Goal: Navigation & Orientation: Find specific page/section

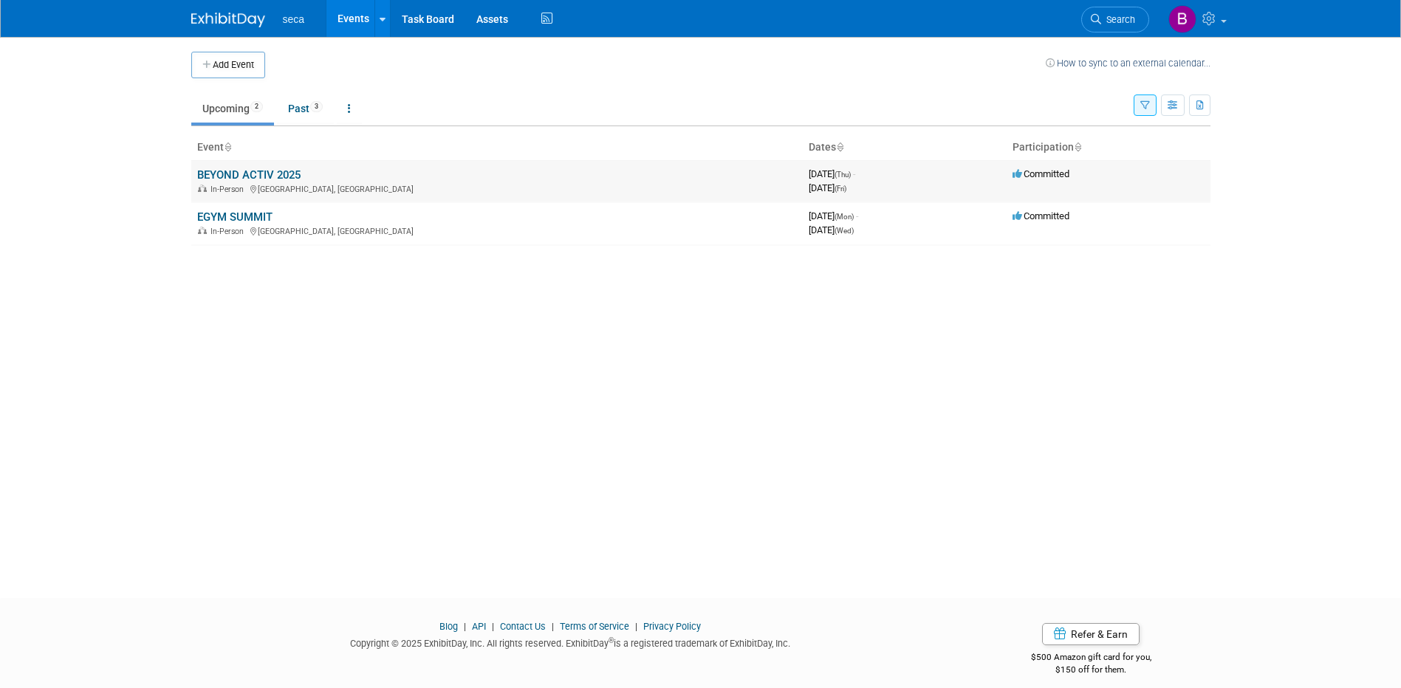
click at [284, 173] on link "BEYOND ACTIV 2025" at bounding box center [248, 174] width 103 height 13
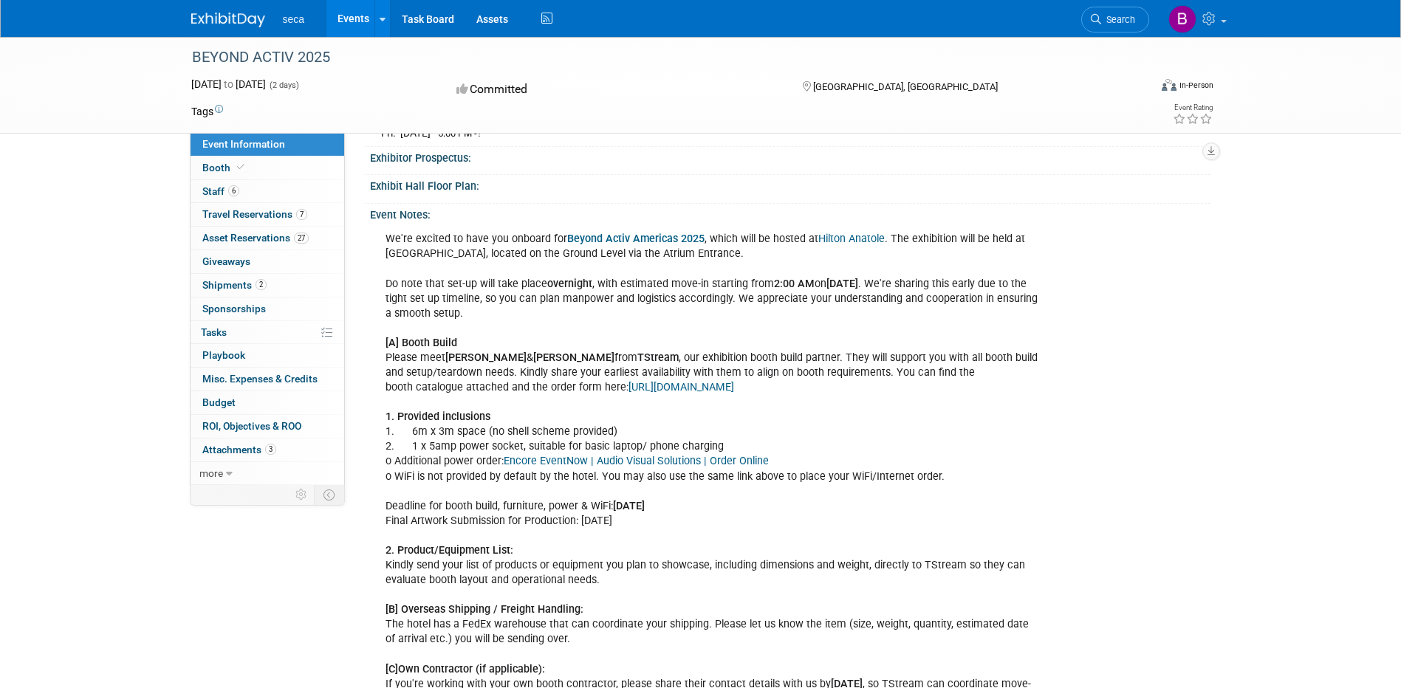
scroll to position [443, 0]
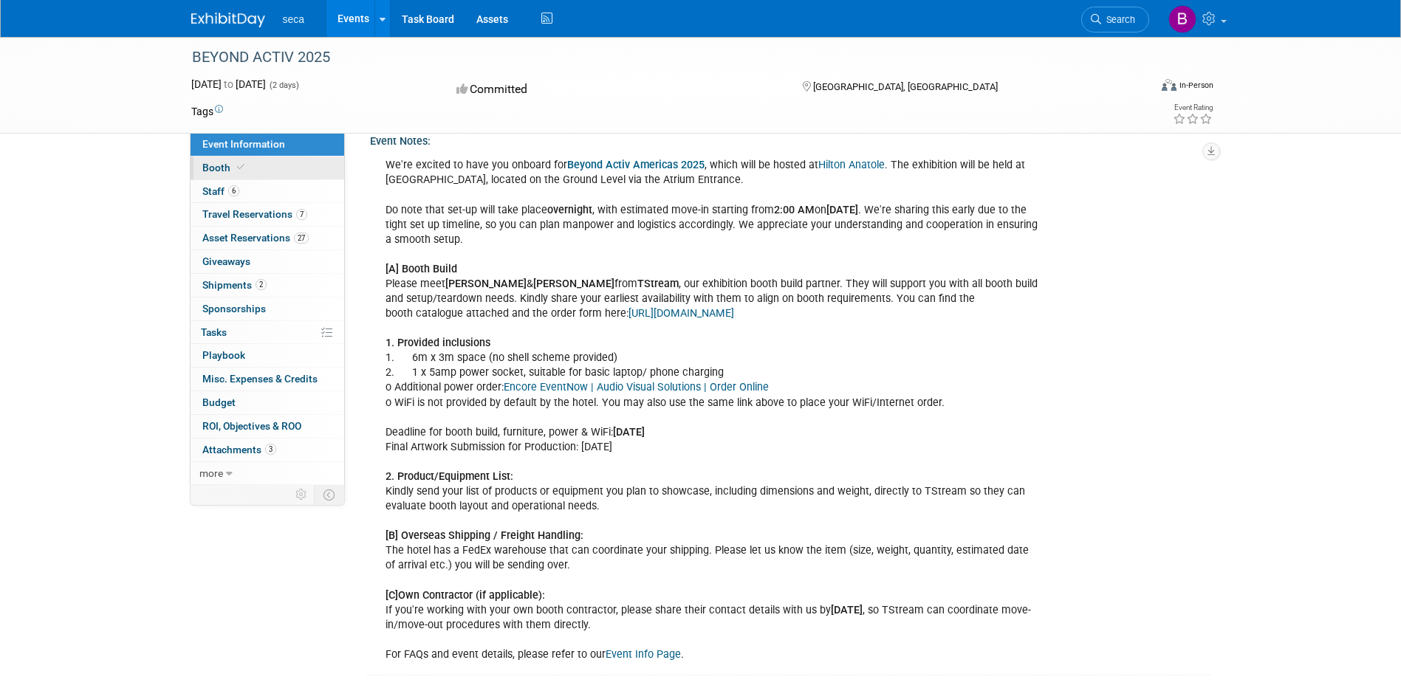
click at [224, 166] on span "Booth" at bounding box center [224, 168] width 45 height 12
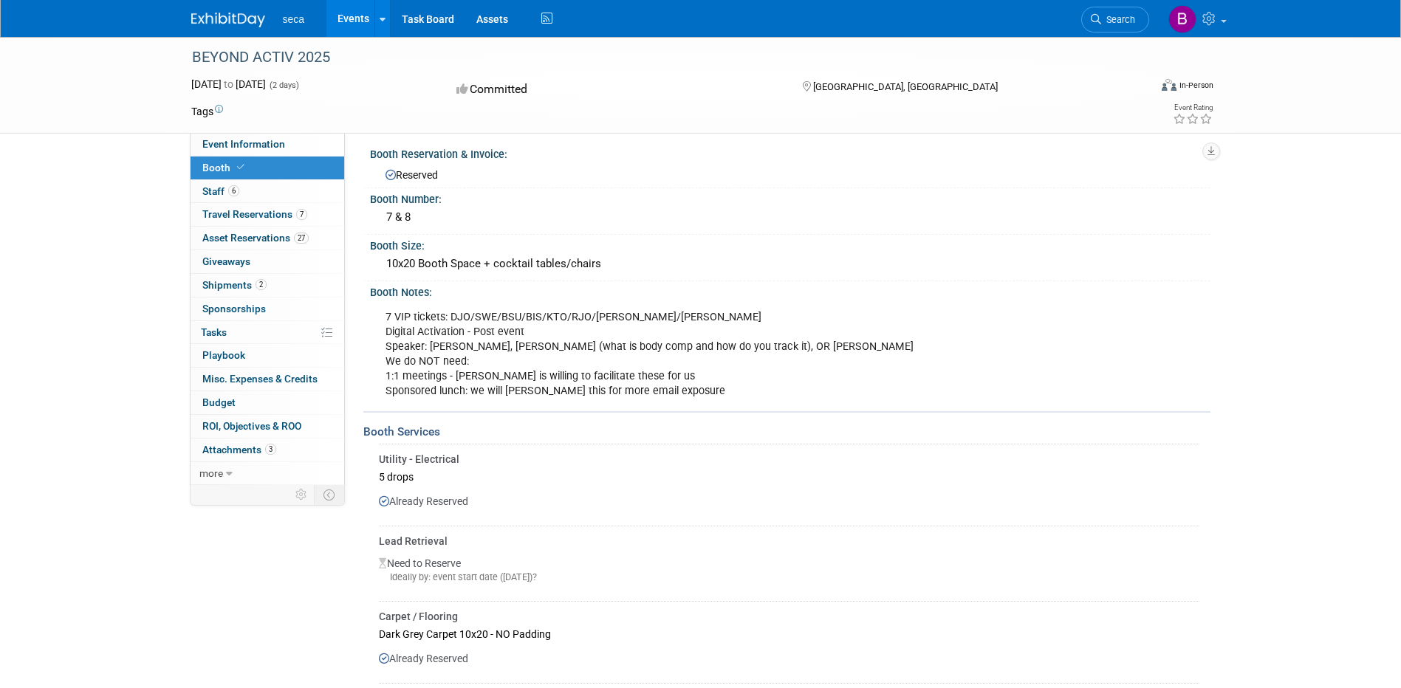
scroll to position [0, 0]
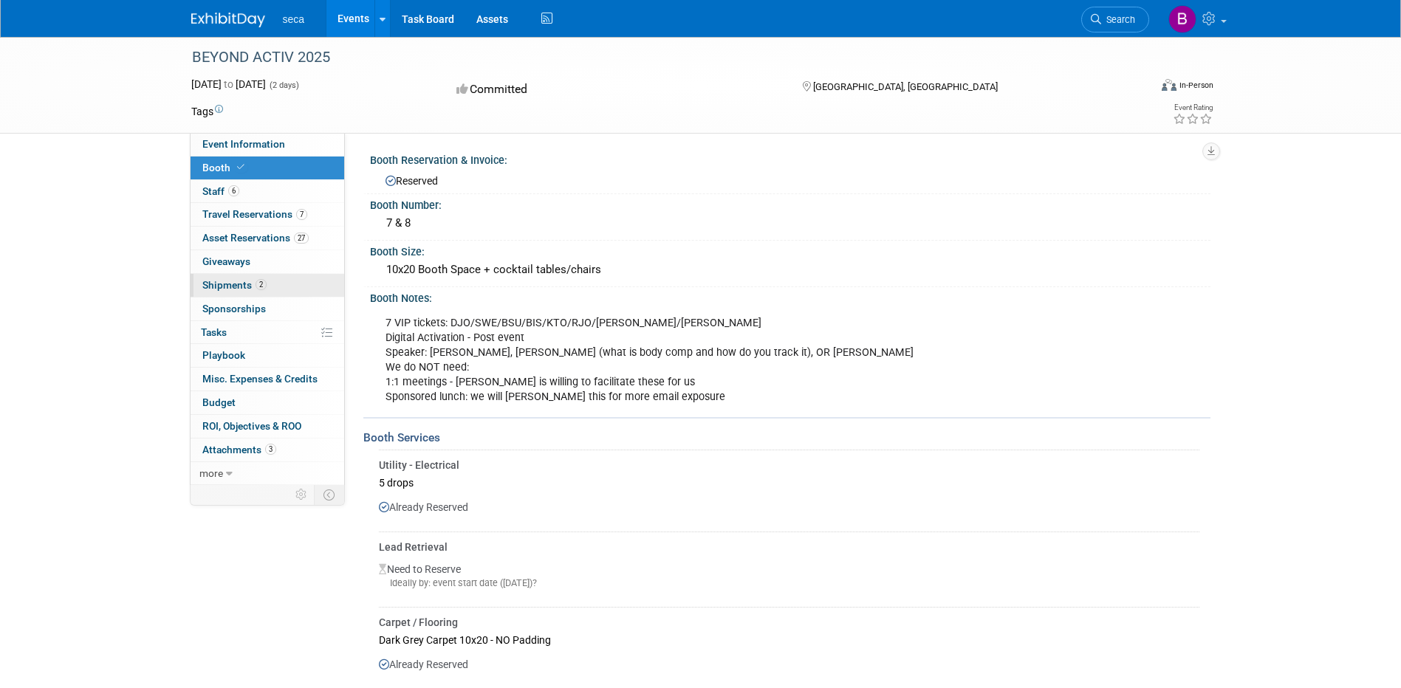
click at [227, 286] on span "Shipments 2" at bounding box center [234, 285] width 64 height 12
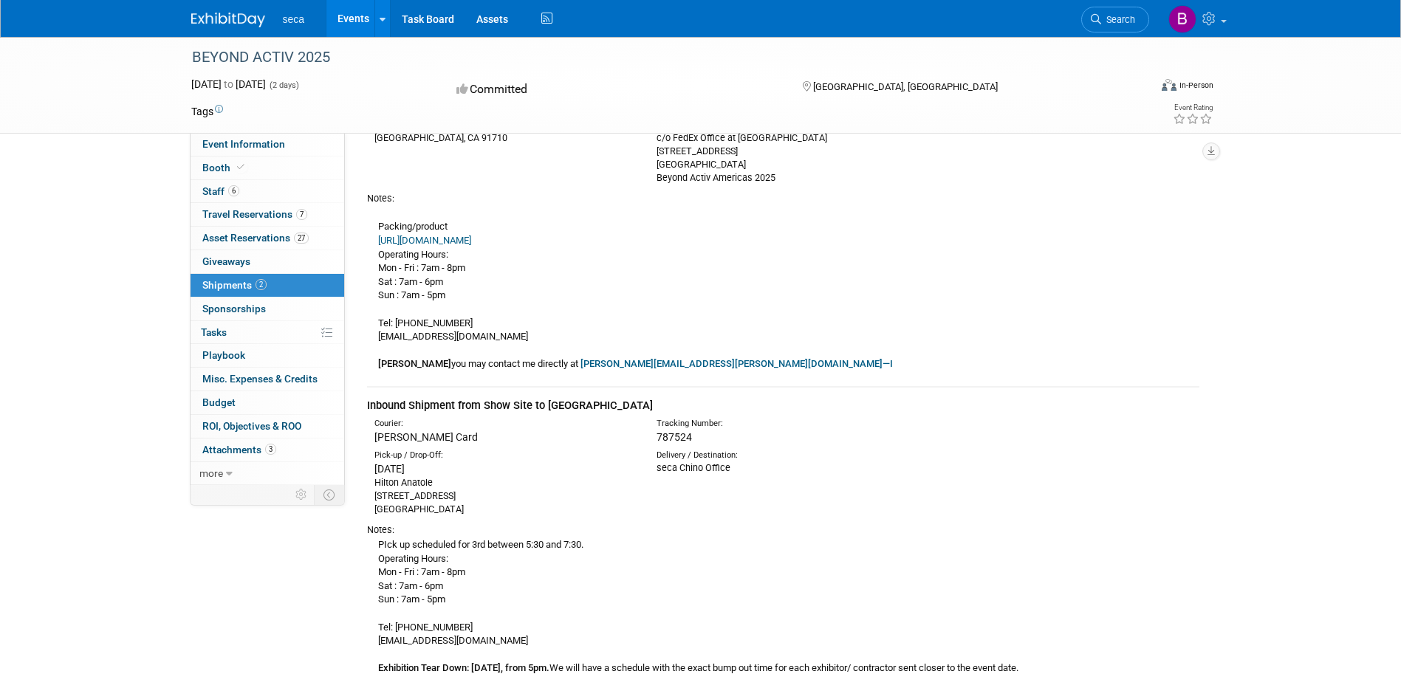
scroll to position [148, 0]
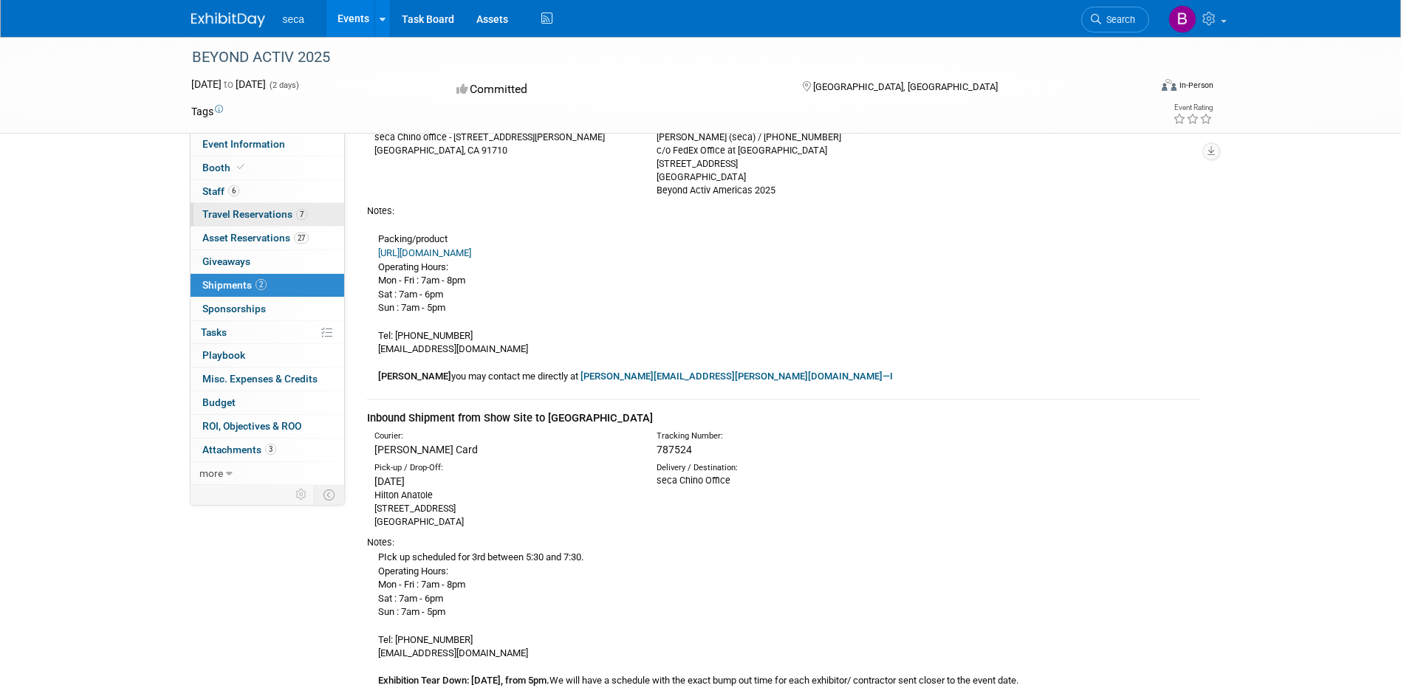
click at [266, 216] on span "Travel Reservations 7" at bounding box center [254, 214] width 105 height 12
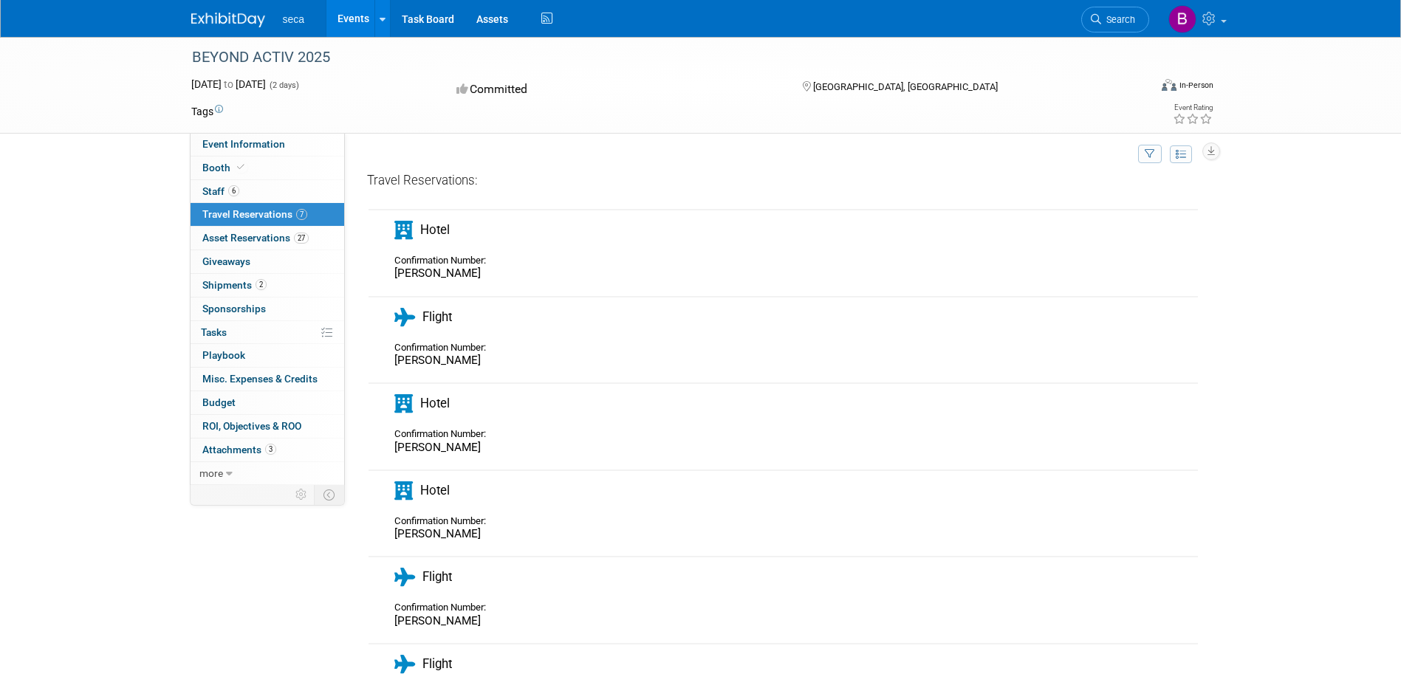
scroll to position [0, 0]
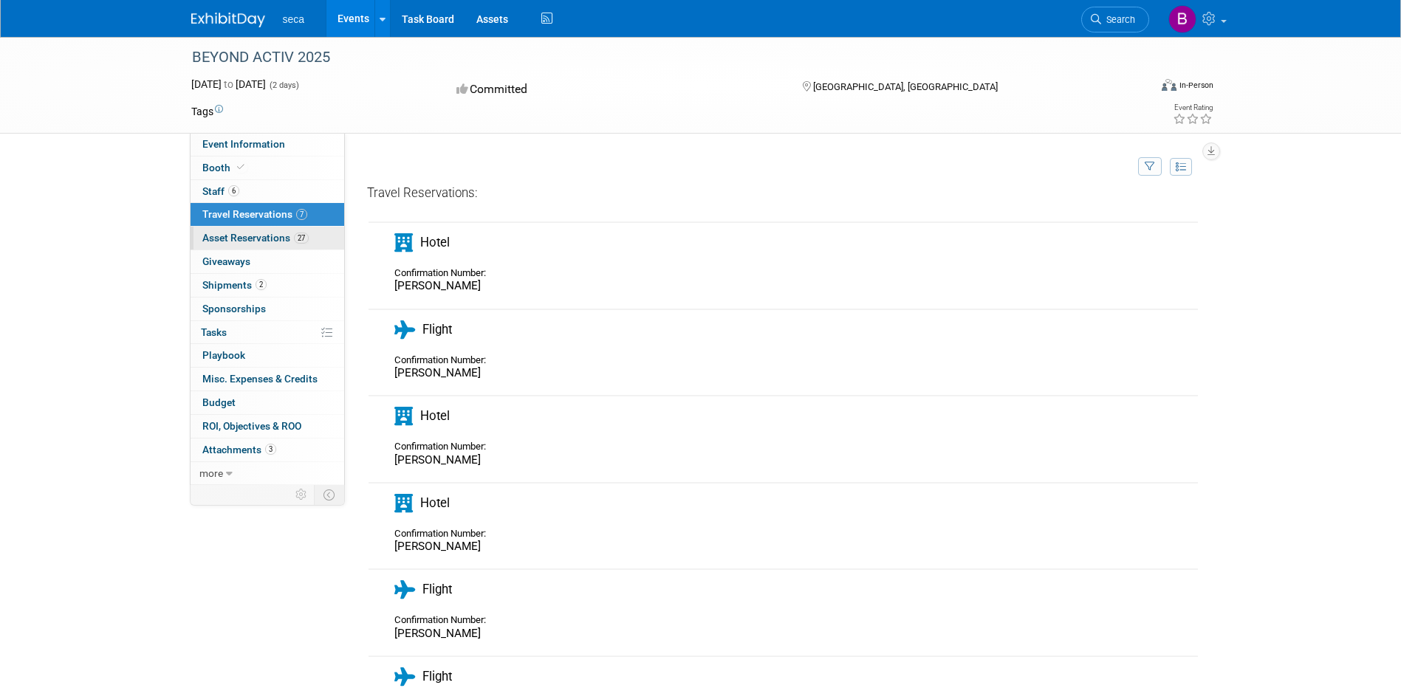
click at [236, 243] on span "Asset Reservations 27" at bounding box center [255, 238] width 106 height 12
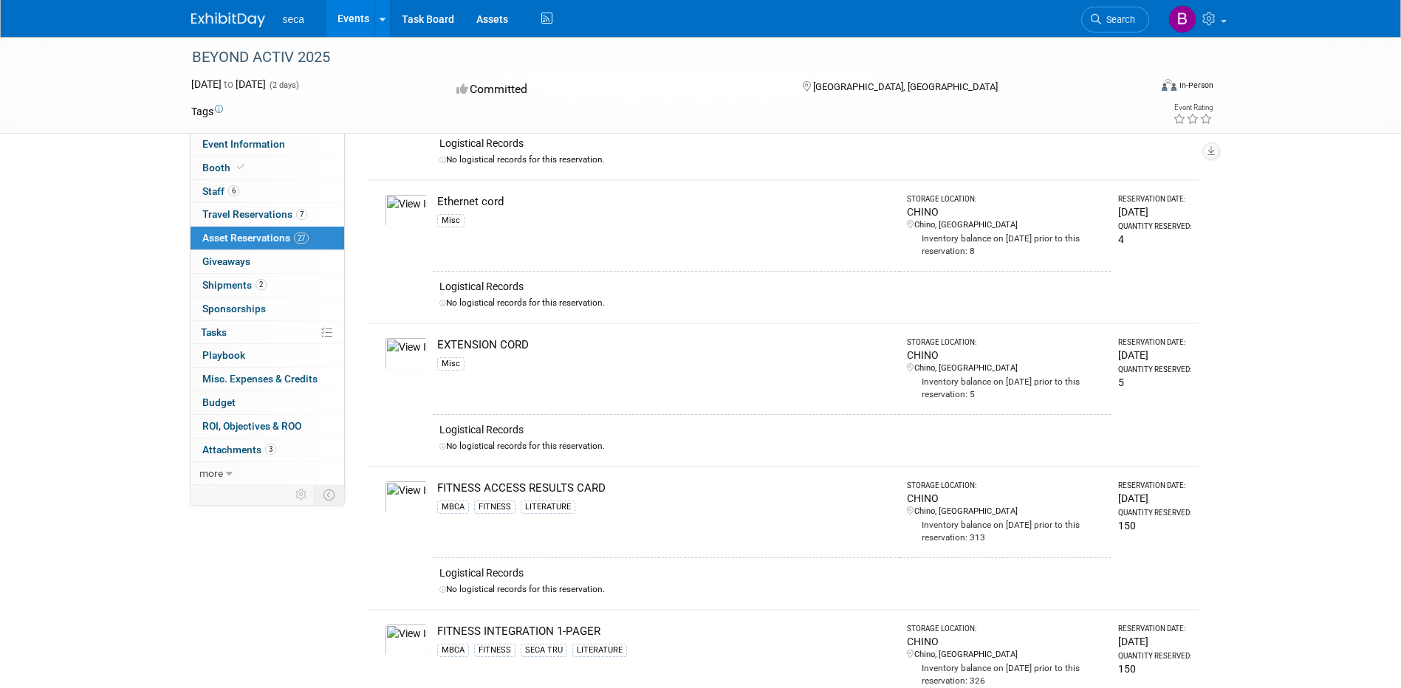
scroll to position [1047, 0]
